Goal: Check status

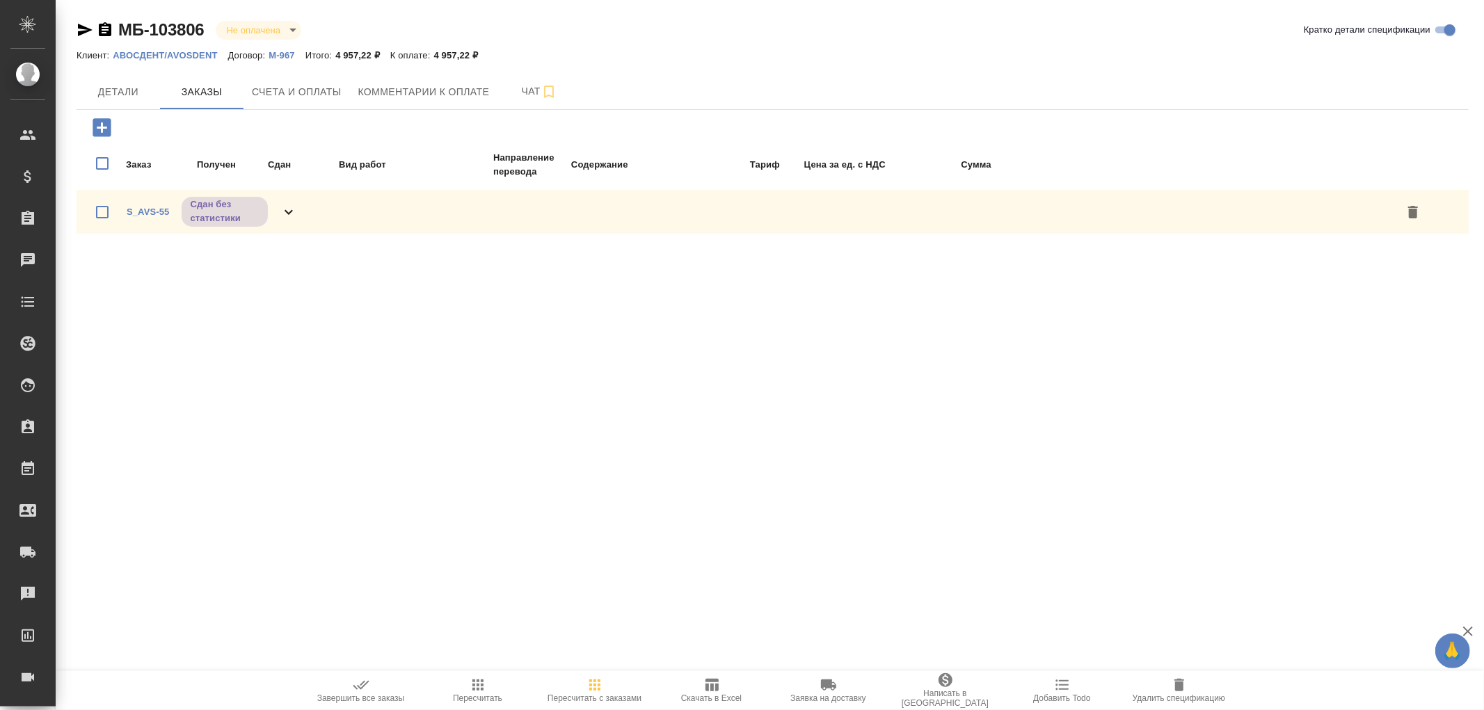
click at [330, 93] on span "Счета и оплаты" at bounding box center [297, 92] width 90 height 17
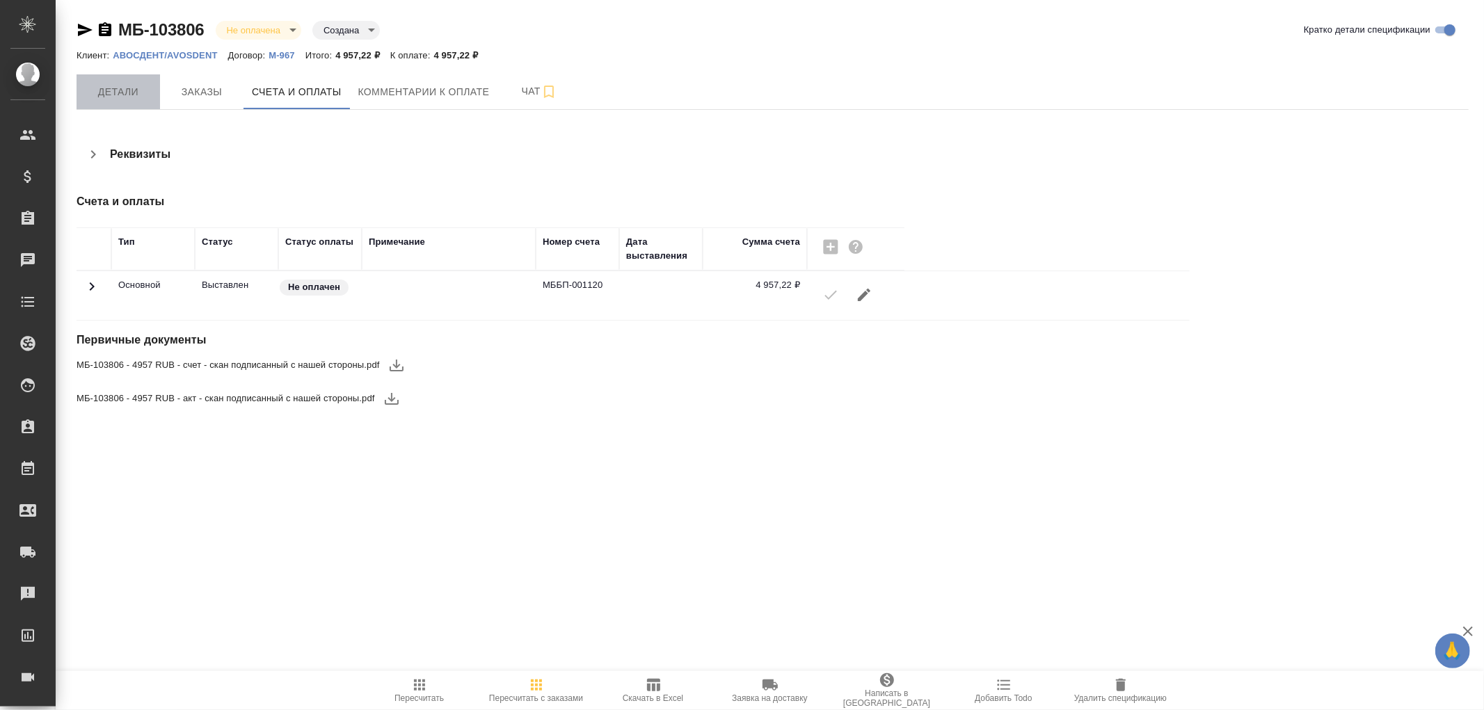
click at [108, 101] on button "Детали" at bounding box center [119, 91] width 84 height 35
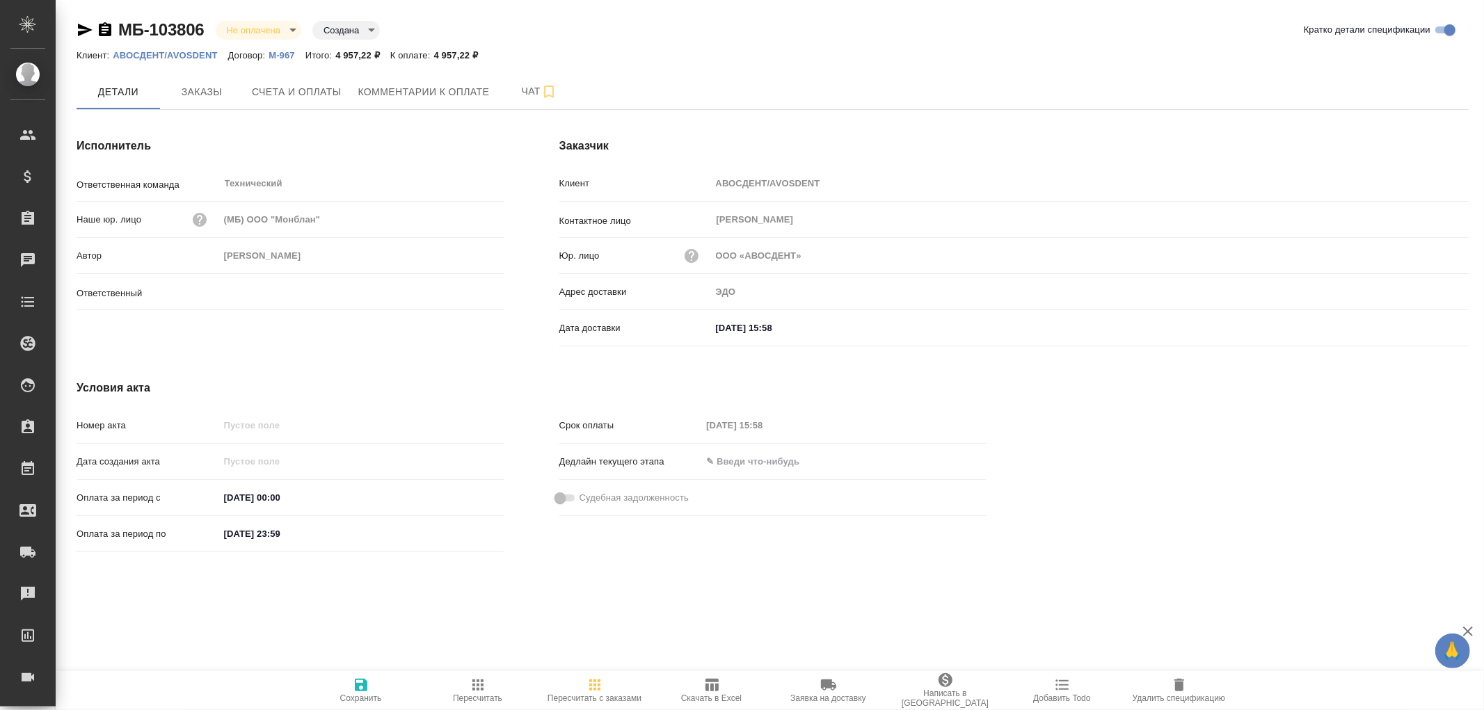
type input "[PERSON_NAME]"
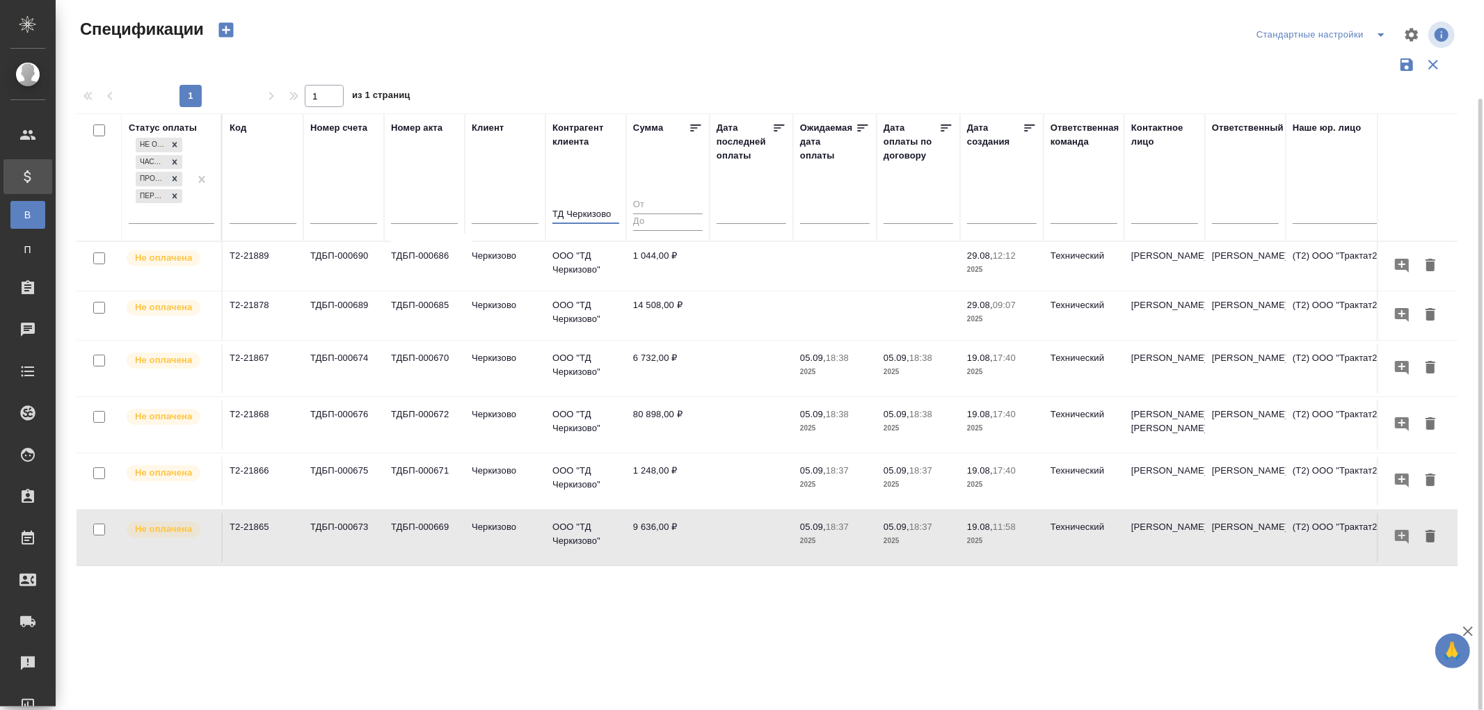
scroll to position [51, 0]
